Goal: Find specific page/section: Find specific page/section

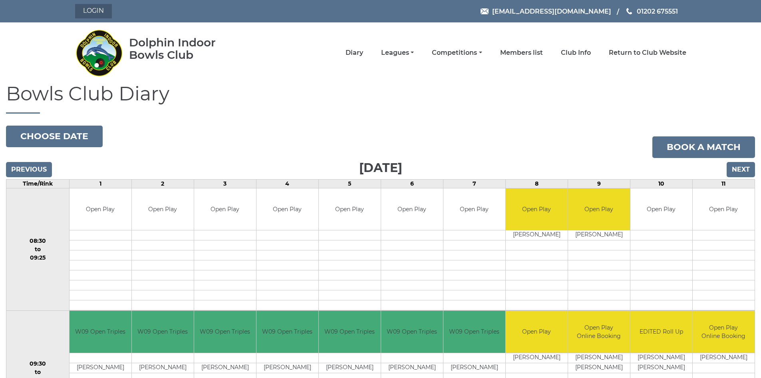
click at [96, 9] on link "Login" at bounding box center [93, 11] width 37 height 14
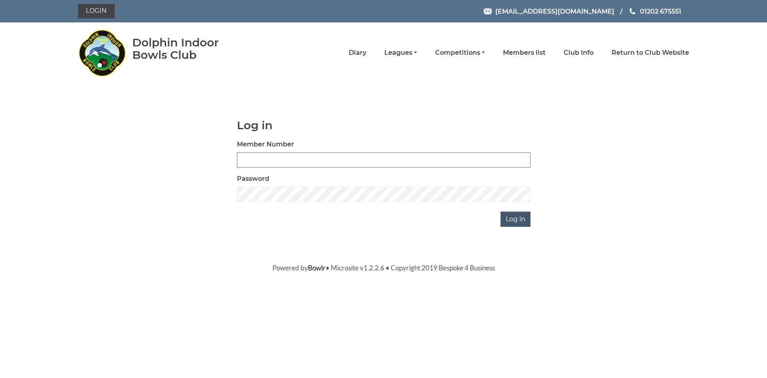
type input "2025"
click at [516, 223] on input "Log in" at bounding box center [516, 218] width 30 height 15
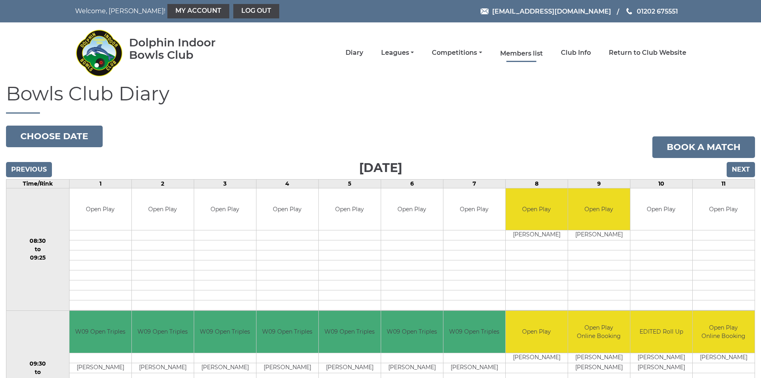
click at [527, 55] on link "Members list" at bounding box center [521, 53] width 43 height 9
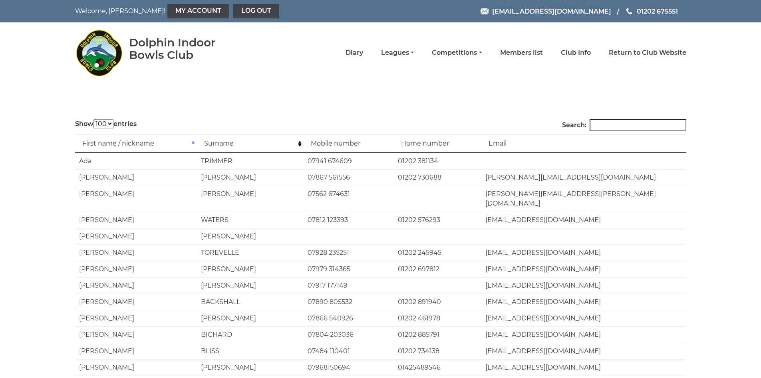
select select "100"
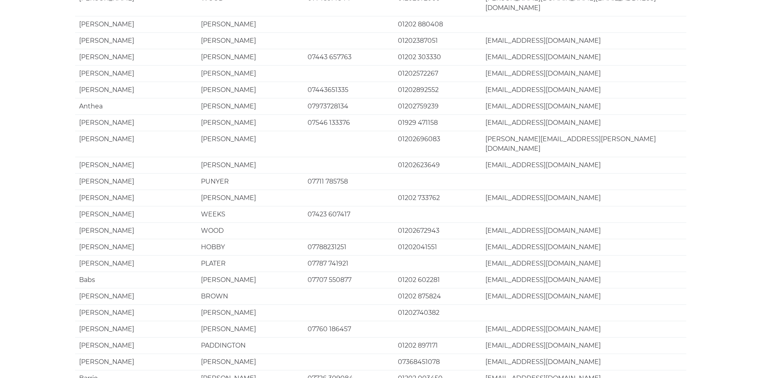
scroll to position [1479, 0]
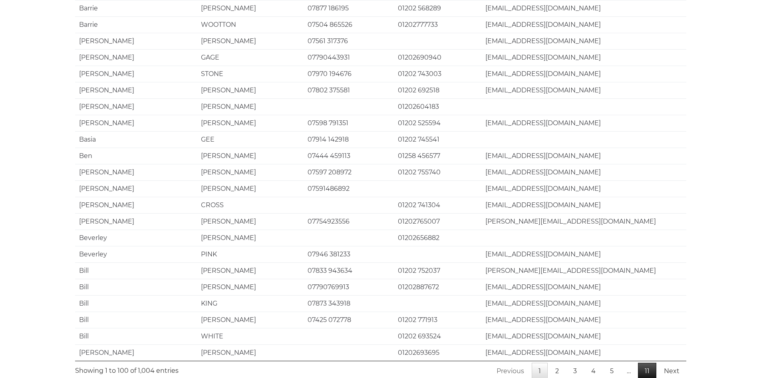
click at [650, 363] on link "11" at bounding box center [647, 371] width 18 height 17
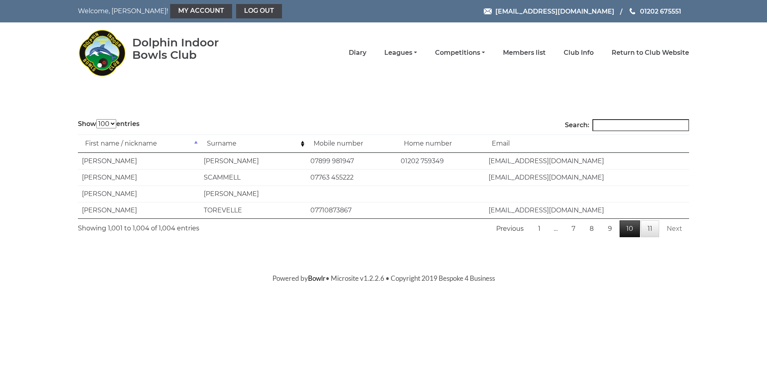
click at [631, 229] on link "10" at bounding box center [630, 228] width 20 height 17
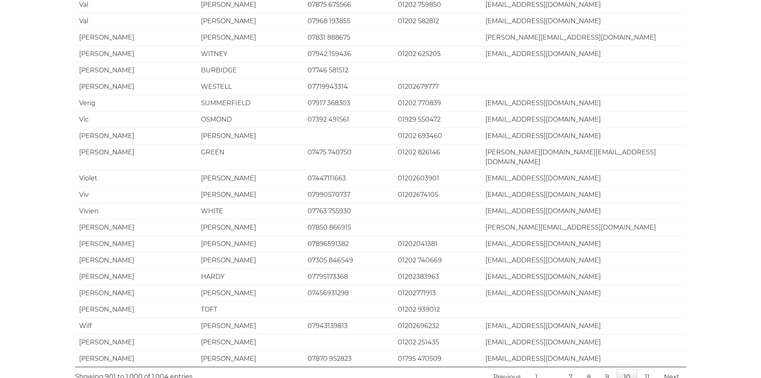
scroll to position [1448, 0]
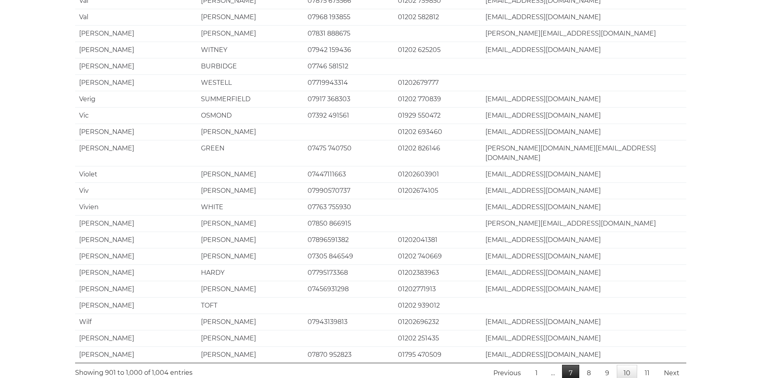
click at [572, 365] on link "7" at bounding box center [570, 373] width 17 height 17
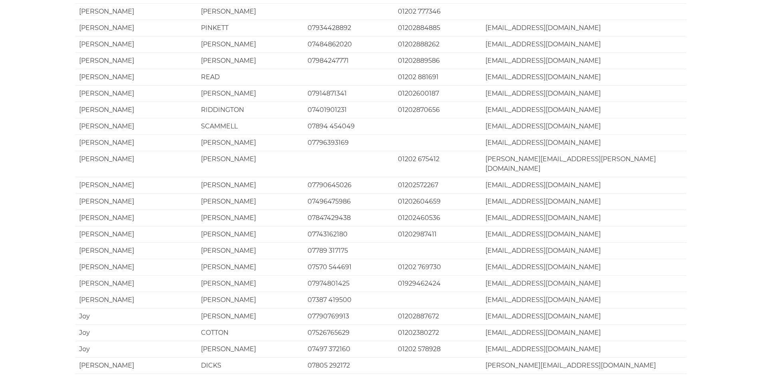
scroll to position [1479, 0]
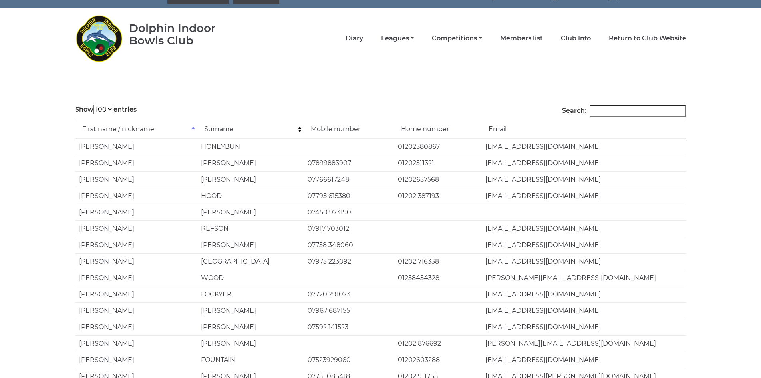
scroll to position [0, 0]
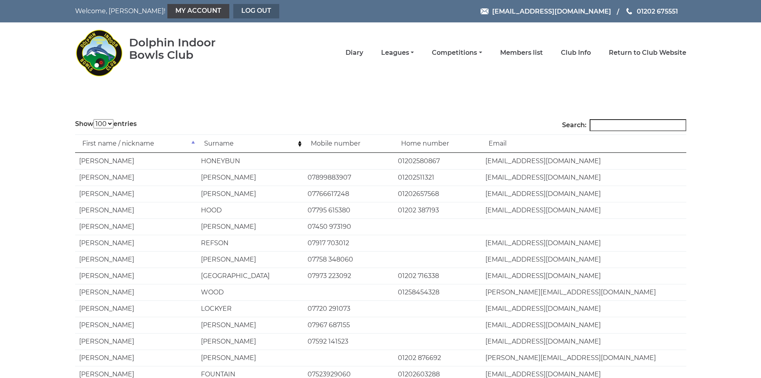
click at [233, 10] on link "Log out" at bounding box center [256, 11] width 46 height 14
